Goal: Information Seeking & Learning: Check status

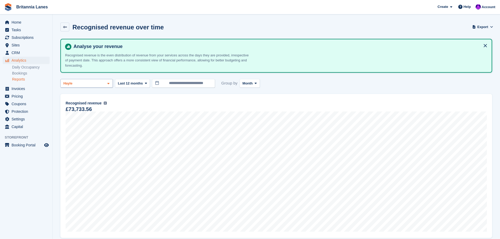
click at [103, 85] on div "Hayle" at bounding box center [86, 83] width 52 height 9
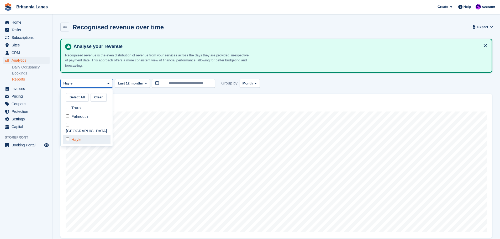
click at [78, 135] on div "Hayle" at bounding box center [87, 139] width 48 height 9
click at [75, 115] on div "Falmouth" at bounding box center [87, 116] width 48 height 9
select select "***"
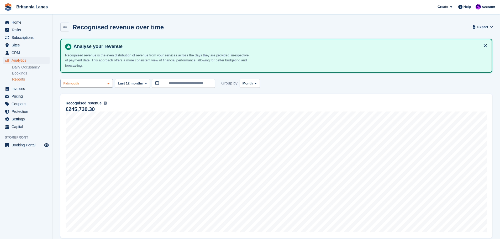
click at [94, 85] on div "Falmouth" at bounding box center [86, 83] width 52 height 9
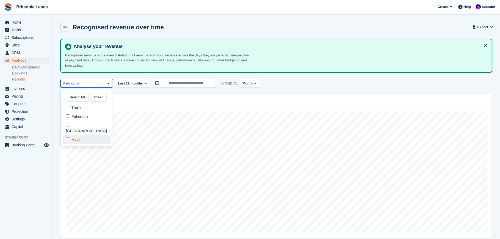
click at [77, 135] on div "Hayle" at bounding box center [87, 139] width 48 height 9
select select "***"
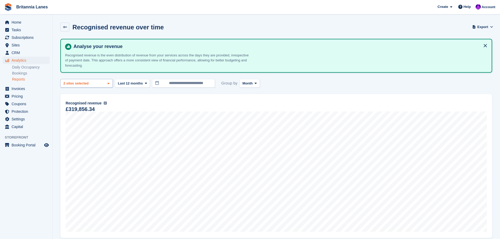
click at [83, 82] on div "2 sites selected" at bounding box center [76, 83] width 28 height 5
click at [77, 115] on div "Falmouth" at bounding box center [87, 116] width 48 height 9
select select "****"
click at [9, 59] on rect "menu" at bounding box center [8, 60] width 1 height 3
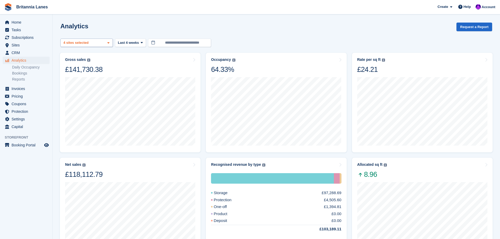
click at [104, 44] on div "Truro 2 sites selected 3 sites selected 4 sites selected" at bounding box center [86, 43] width 52 height 9
click at [97, 57] on button "Clear" at bounding box center [99, 56] width 16 height 9
click at [76, 95] on div "Hayle" at bounding box center [87, 99] width 48 height 9
select select "****"
click at [140, 45] on span at bounding box center [142, 43] width 4 height 4
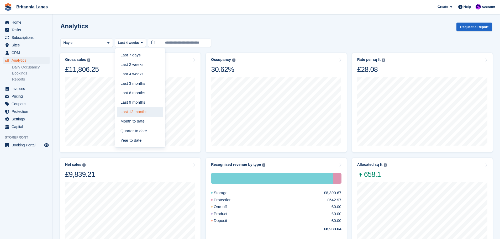
click at [132, 113] on link "Last 12 months" at bounding box center [140, 111] width 46 height 9
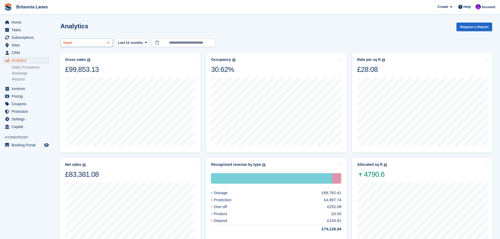
click at [106, 44] on div "Hayle" at bounding box center [86, 43] width 52 height 9
click at [74, 77] on div "Falmouth" at bounding box center [87, 76] width 48 height 9
select select "***"
click at [93, 41] on div "Falmouth" at bounding box center [86, 43] width 52 height 9
click at [71, 70] on div "Truro" at bounding box center [87, 67] width 48 height 9
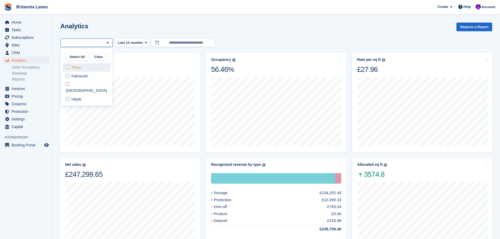
select select "****"
click at [81, 46] on div "Truro" at bounding box center [86, 43] width 52 height 9
click at [72, 68] on div "Truro" at bounding box center [87, 67] width 48 height 9
click at [72, 86] on div "[GEOGRAPHIC_DATA]" at bounding box center [87, 87] width 48 height 14
select select "****"
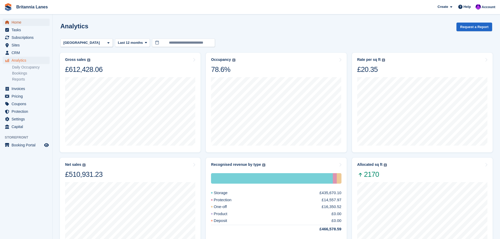
click at [13, 23] on span "Home" at bounding box center [27, 22] width 31 height 7
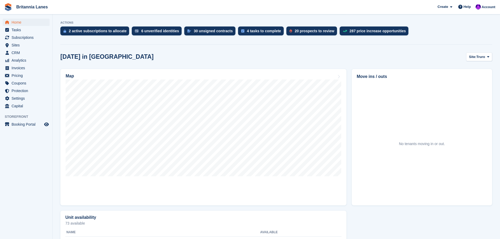
scroll to position [105, 0]
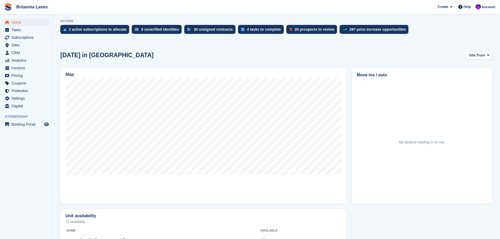
click at [400, 161] on div "No tenants moving in or out." at bounding box center [422, 142] width 130 height 123
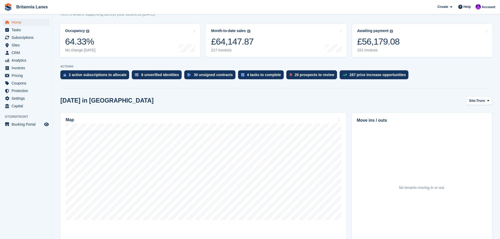
scroll to position [52, 0]
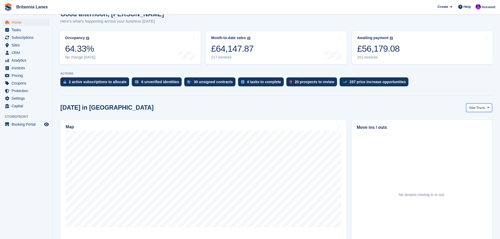
click at [476, 110] on span "Site:" at bounding box center [472, 107] width 7 height 5
click at [457, 149] on link "Hayle" at bounding box center [466, 148] width 47 height 9
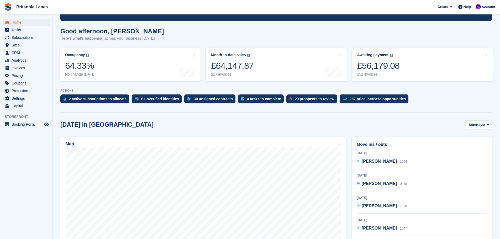
scroll to position [26, 0]
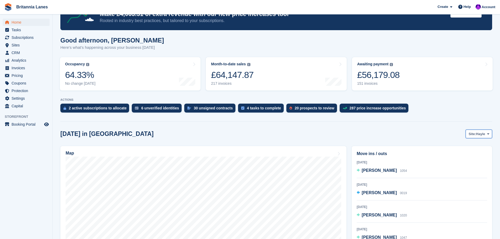
click at [481, 134] on span "Hayle" at bounding box center [480, 134] width 9 height 5
click at [452, 156] on link "Falmouth" at bounding box center [466, 155] width 47 height 9
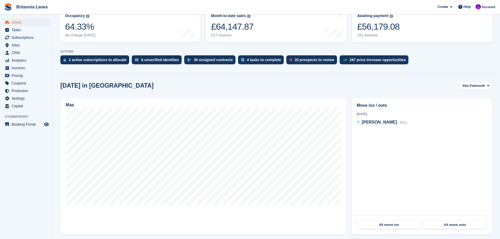
scroll to position [79, 0]
